Goal: Register for event/course

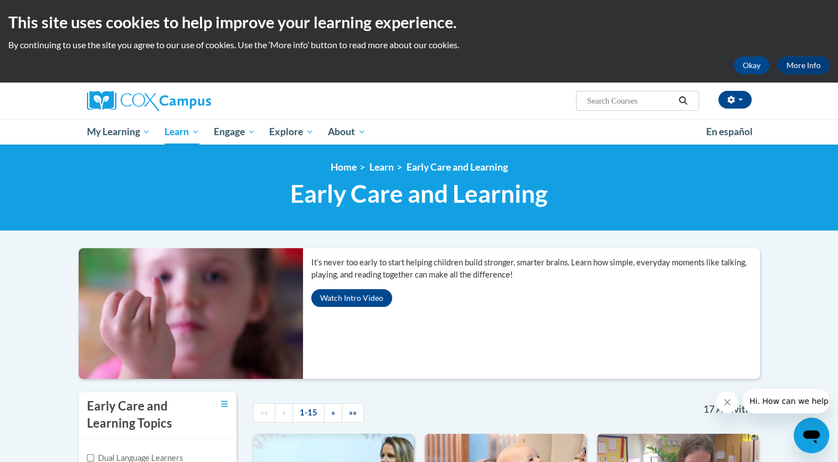
drag, startPoint x: 0, startPoint y: 0, endPoint x: 786, endPoint y: 316, distance: 847.1
drag, startPoint x: 786, startPoint y: 316, endPoint x: 782, endPoint y: 332, distance: 17.2
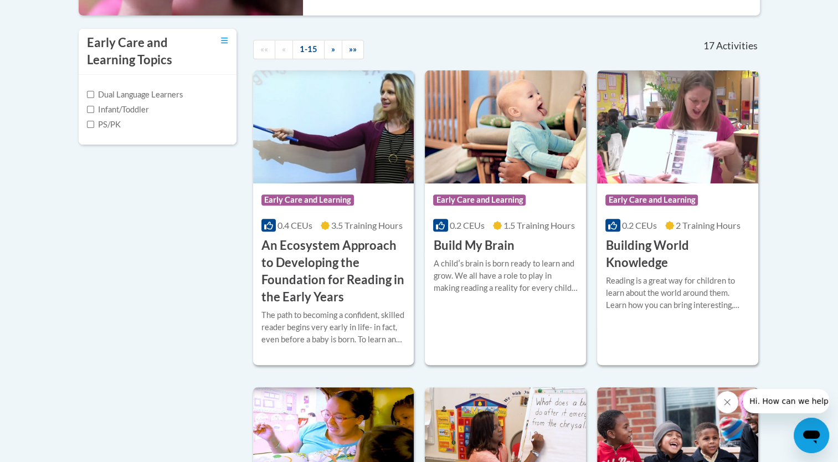
scroll to position [364, 0]
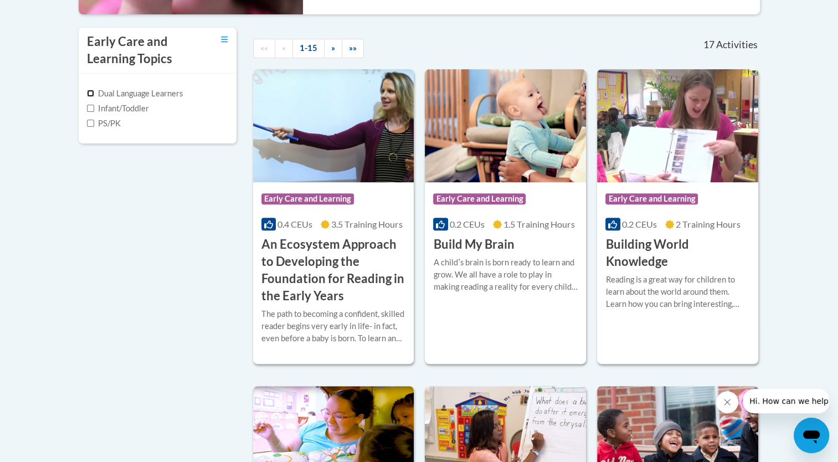
click at [93, 96] on input "Dual Language Learners" at bounding box center [90, 93] width 7 height 7
checkbox input "true"
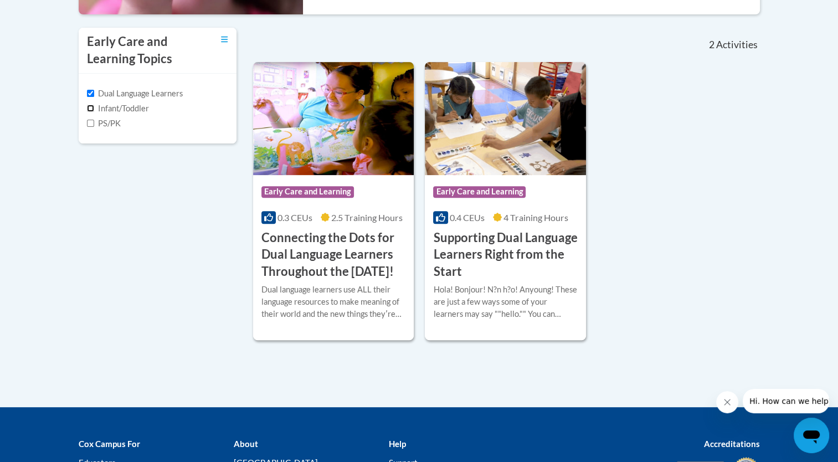
click at [88, 110] on input "Infant/Toddler" at bounding box center [90, 108] width 7 height 7
checkbox input "true"
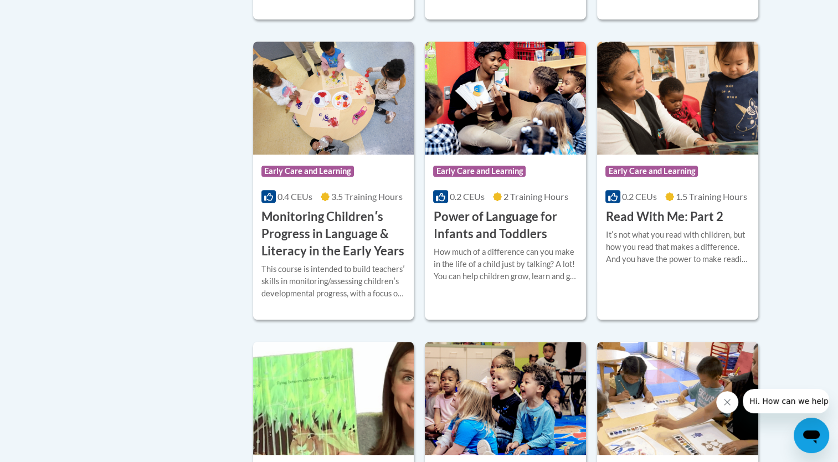
scroll to position [702, 0]
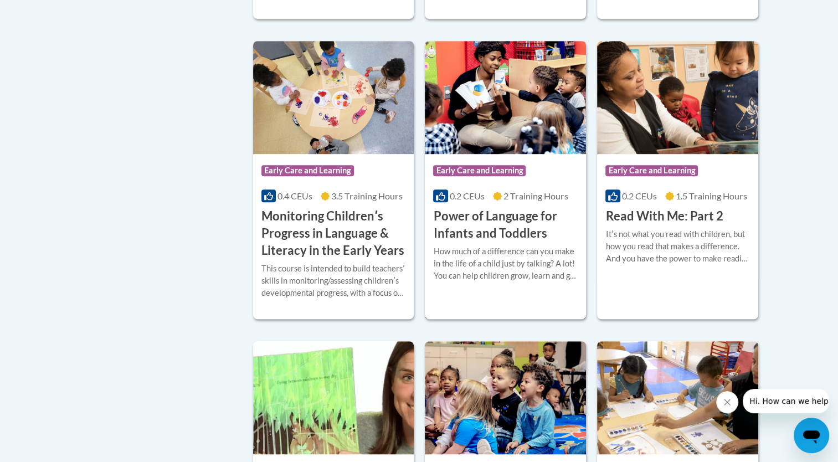
click at [496, 216] on h3 "Power of Language for Infants and Toddlers" at bounding box center [505, 225] width 145 height 34
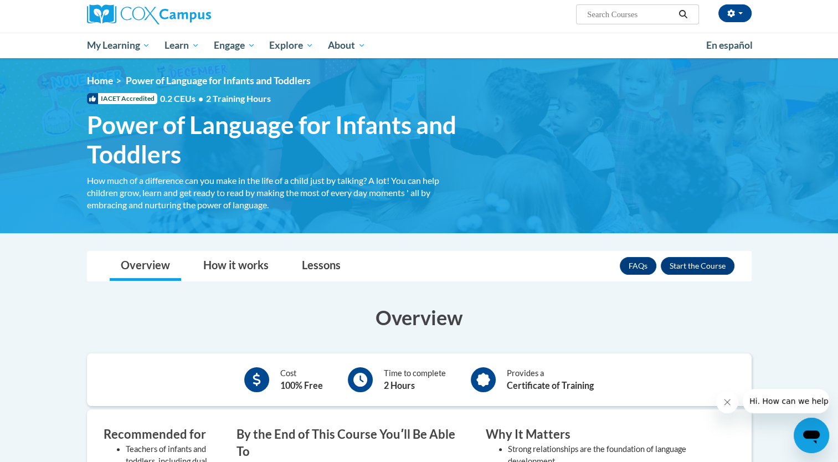
scroll to position [85, 0]
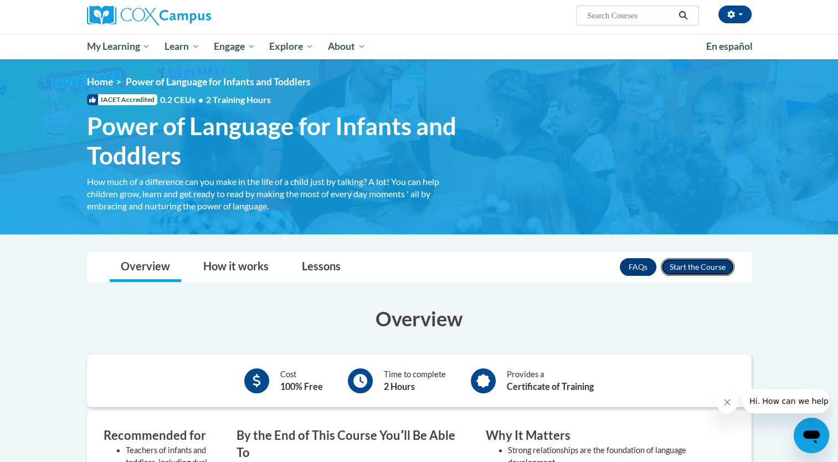
click at [687, 269] on button "Enroll" at bounding box center [698, 267] width 74 height 18
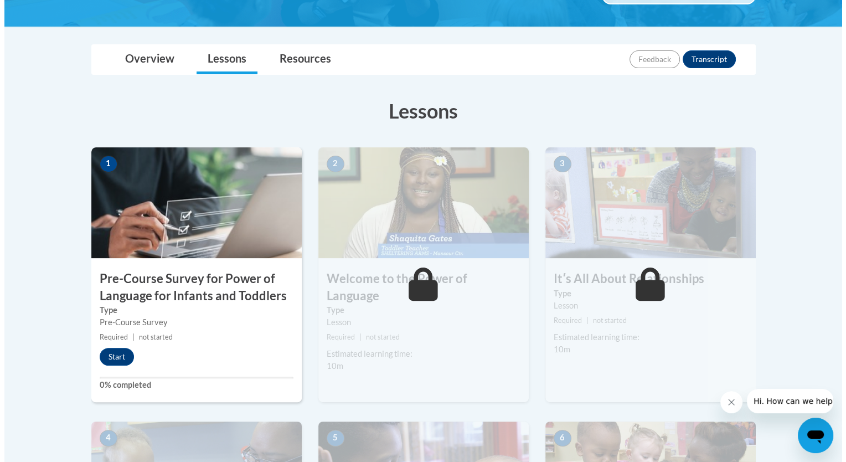
scroll to position [222, 0]
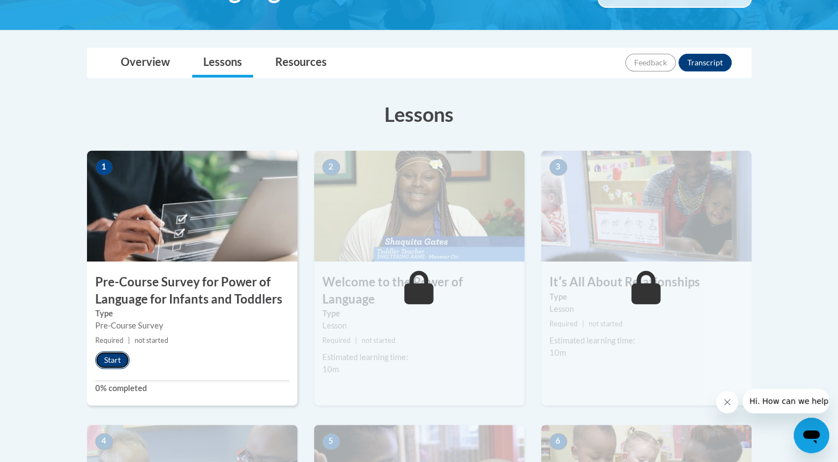
click at [109, 364] on button "Start" at bounding box center [112, 360] width 34 height 18
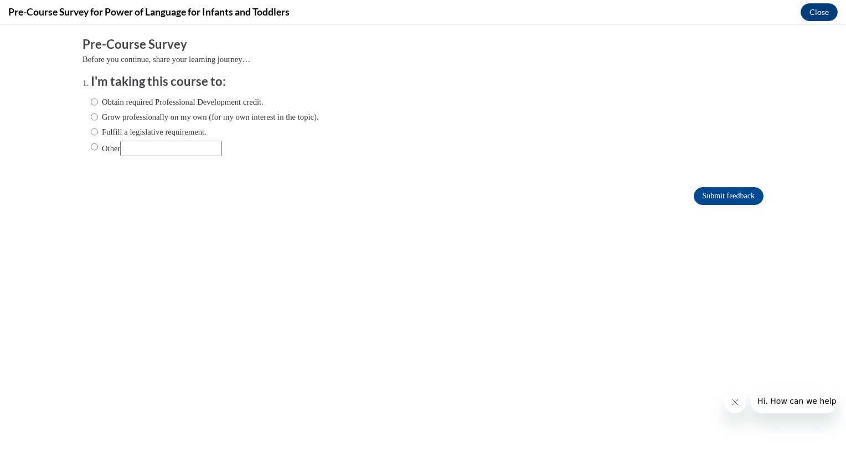
scroll to position [0, 0]
click at [171, 117] on label "Grow professionally on my own (for my own interest in the topic)." at bounding box center [205, 117] width 228 height 12
click at [98, 117] on input "Grow professionally on my own (for my own interest in the topic)." at bounding box center [94, 117] width 7 height 12
radio input "true"
click at [258, 104] on label "Obtain required Professional Development credit." at bounding box center [177, 102] width 173 height 12
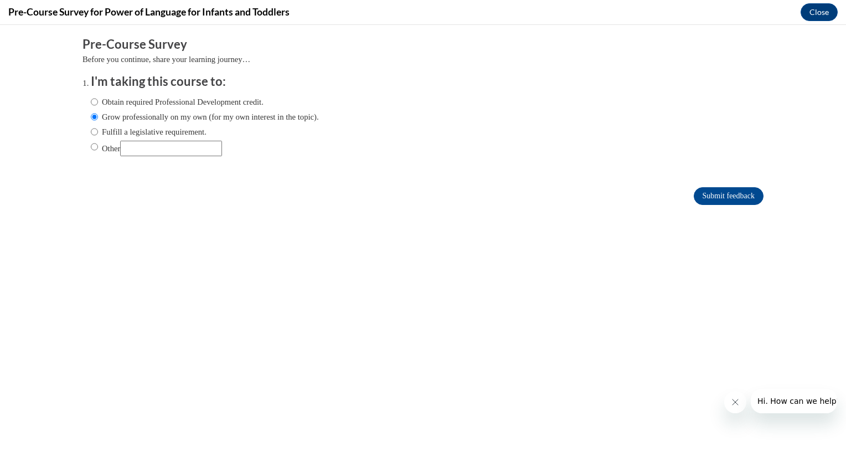
click at [98, 104] on input "Obtain required Professional Development credit." at bounding box center [94, 102] width 7 height 12
radio input "true"
click at [255, 122] on label "Grow professionally on my own (for my own interest in the topic)." at bounding box center [205, 117] width 228 height 12
click at [98, 122] on input "Grow professionally on my own (for my own interest in the topic)." at bounding box center [94, 117] width 7 height 12
radio input "true"
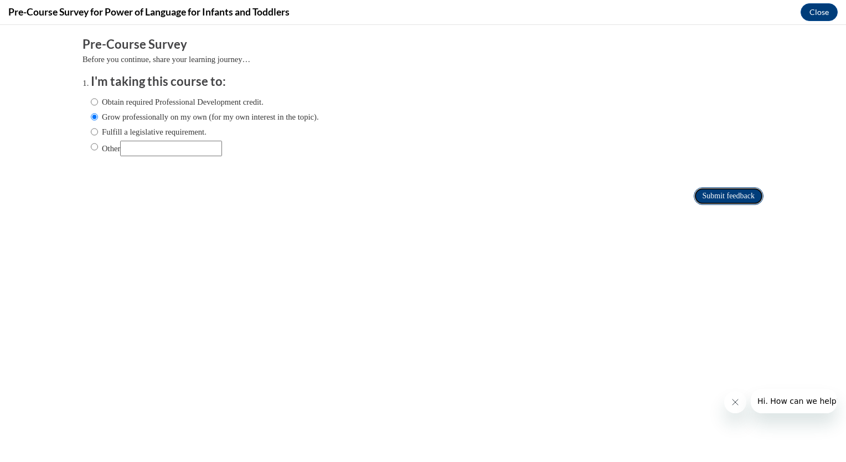
click at [713, 195] on input "Submit feedback" at bounding box center [729, 196] width 70 height 18
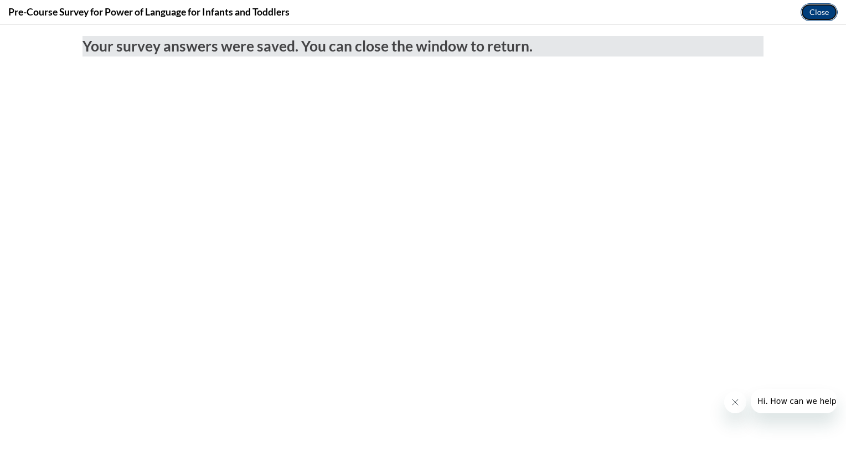
click at [810, 12] on button "Close" at bounding box center [819, 12] width 37 height 18
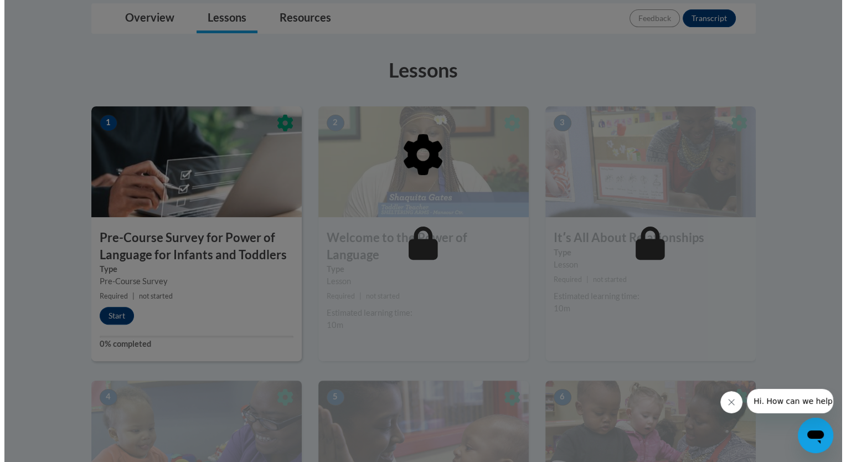
scroll to position [268, 0]
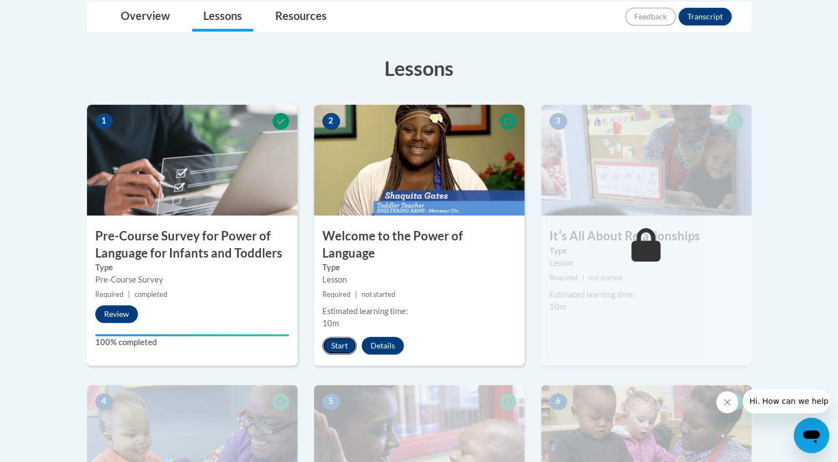
click at [347, 337] on button "Start" at bounding box center [339, 346] width 34 height 18
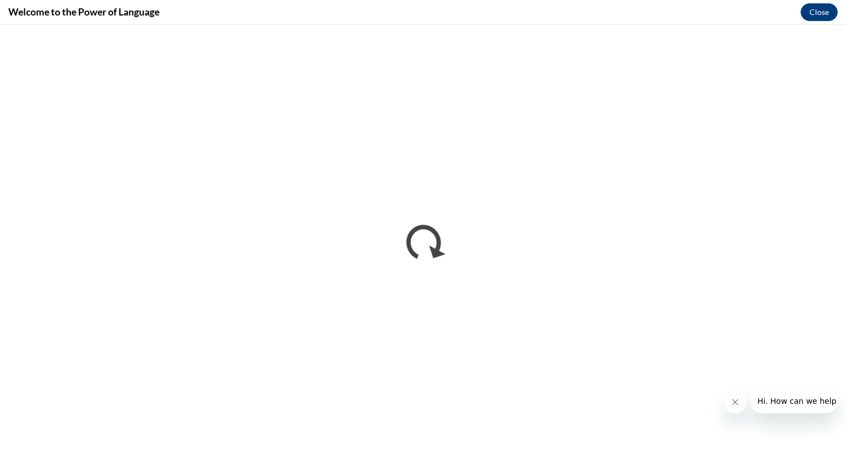
scroll to position [0, 0]
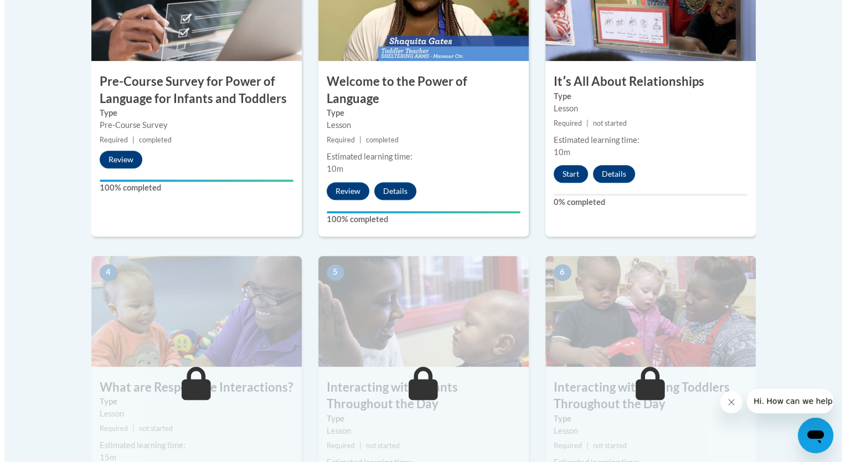
scroll to position [400, 0]
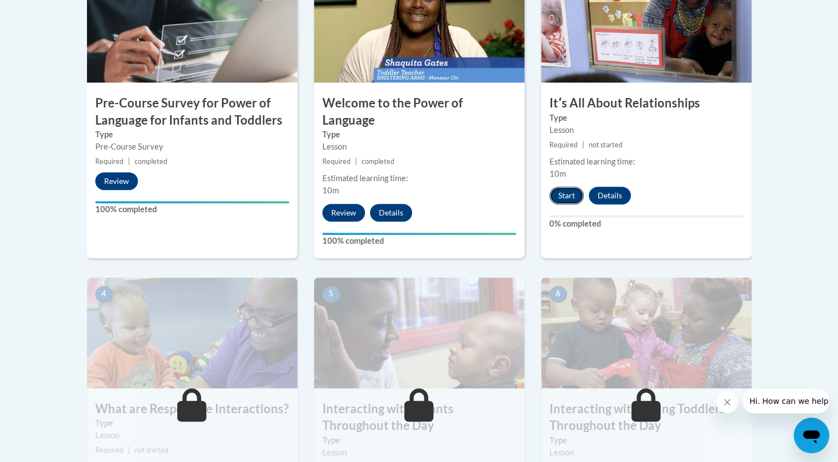
click at [565, 197] on button "Start" at bounding box center [566, 196] width 34 height 18
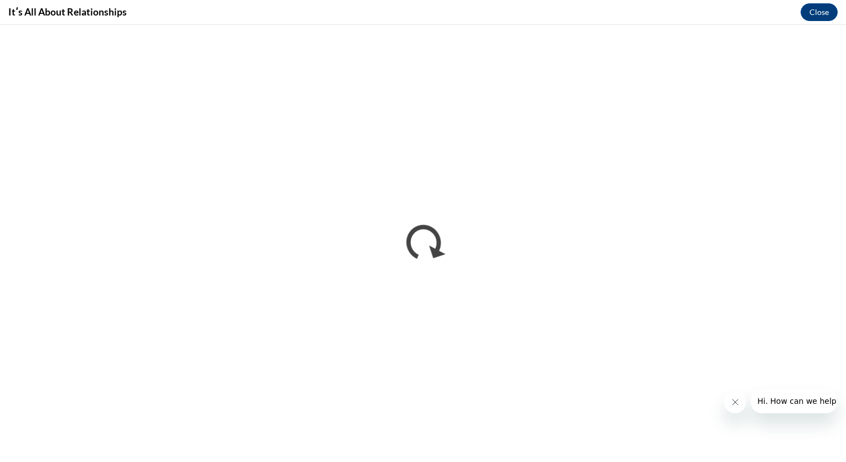
scroll to position [0, 0]
